Goal: Task Accomplishment & Management: Complete application form

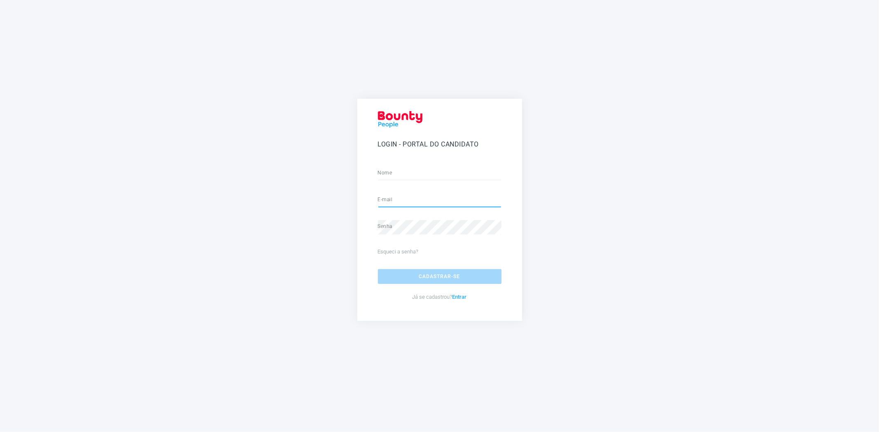
type input "**********"
click at [487, 203] on input "e-mail" at bounding box center [440, 201] width 124 height 14
click at [582, 232] on div "Login - Portal do Candidato Nome E-mail Senha Esqueci a senha? Cadastrar-se Já …" at bounding box center [439, 216] width 862 height 235
click at [402, 278] on button "Cadastrar-se" at bounding box center [440, 276] width 124 height 15
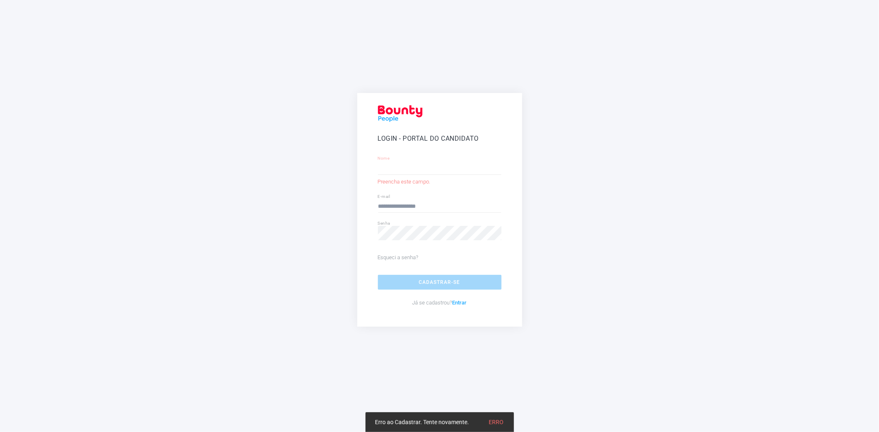
click at [465, 301] on link "Entrar" at bounding box center [459, 303] width 14 height 6
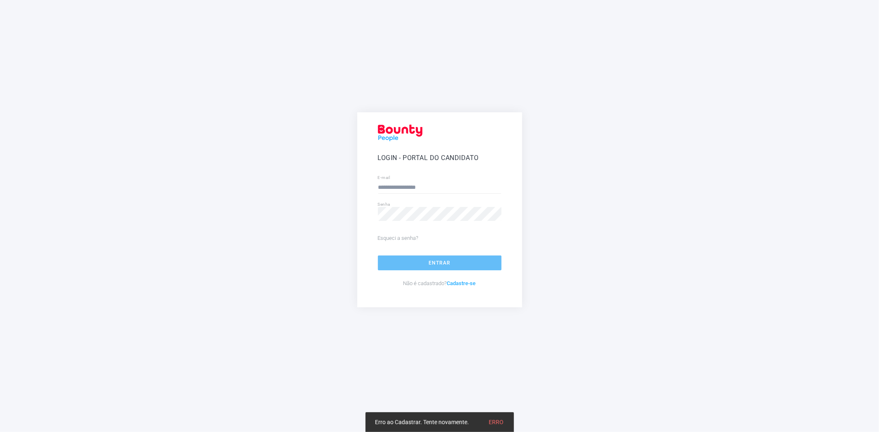
click at [439, 259] on button "Entrar" at bounding box center [440, 263] width 124 height 15
click at [559, 203] on div "Login - Portal do Candidato E-mail Senha Esqueci a senha? Entrar Não é cadastra…" at bounding box center [439, 216] width 862 height 208
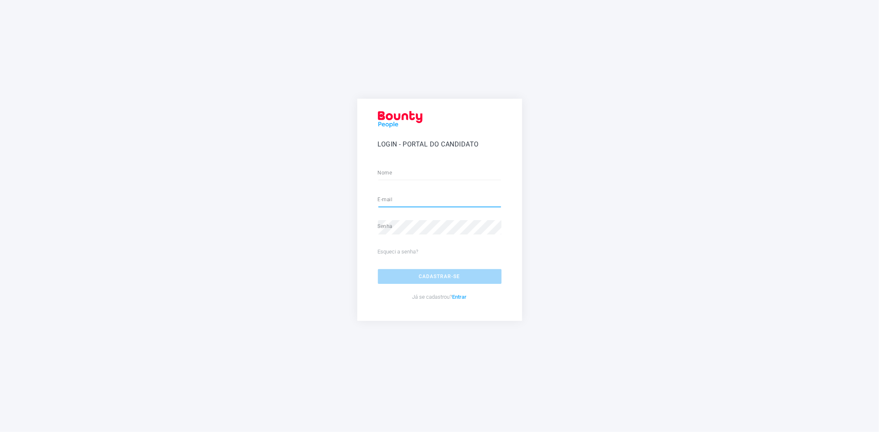
type input "**********"
click at [610, 192] on div "Login - Portal do Candidato Nome E-mail Senha Esqueci a senha? Cadastrar-se Já …" at bounding box center [439, 216] width 862 height 235
click at [468, 298] on p "Já se cadastrou? Entrar" at bounding box center [440, 297] width 124 height 10
click at [466, 298] on link "Entrar" at bounding box center [459, 297] width 14 height 6
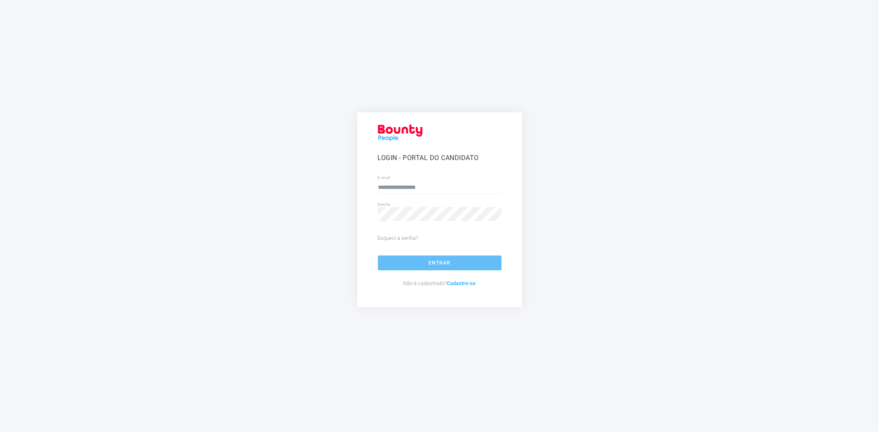
click at [462, 260] on button "Entrar" at bounding box center [440, 263] width 124 height 15
select select
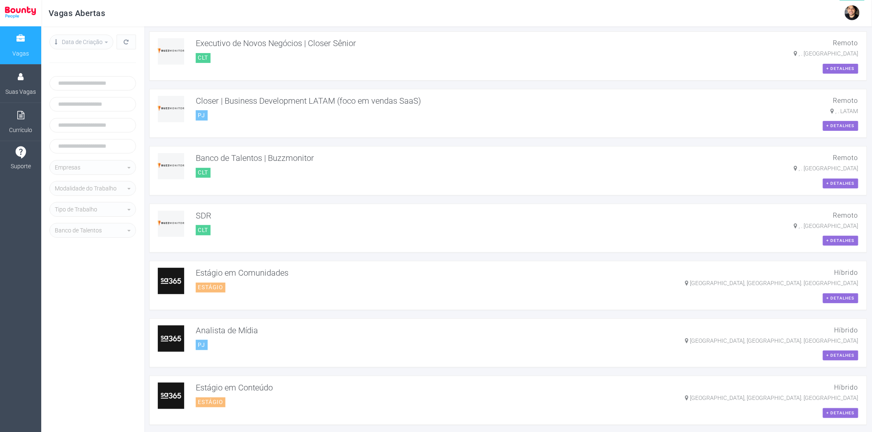
click at [856, 15] on img at bounding box center [851, 12] width 15 height 15
